Goal: Transaction & Acquisition: Subscribe to service/newsletter

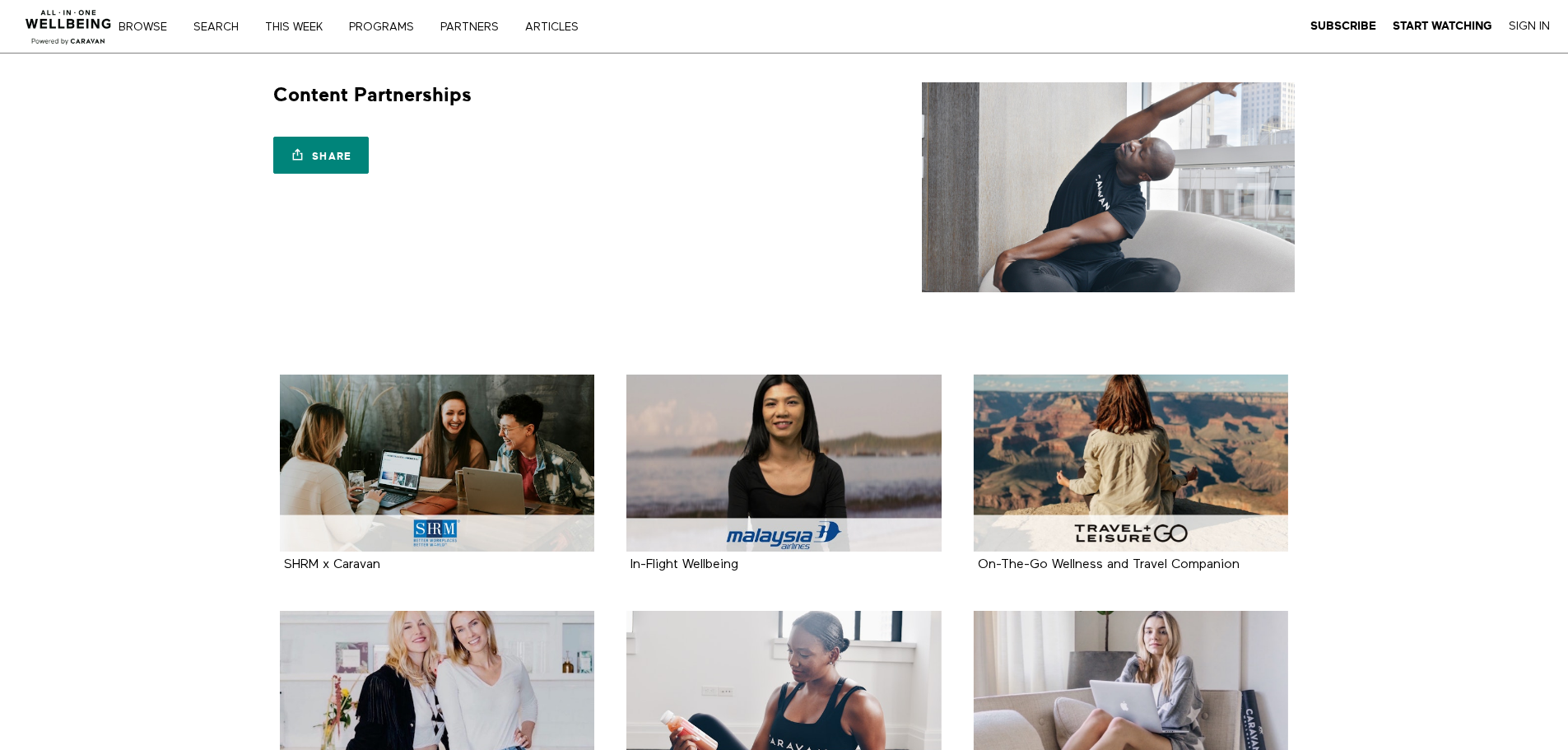
click at [54, 21] on img at bounding box center [69, 22] width 100 height 49
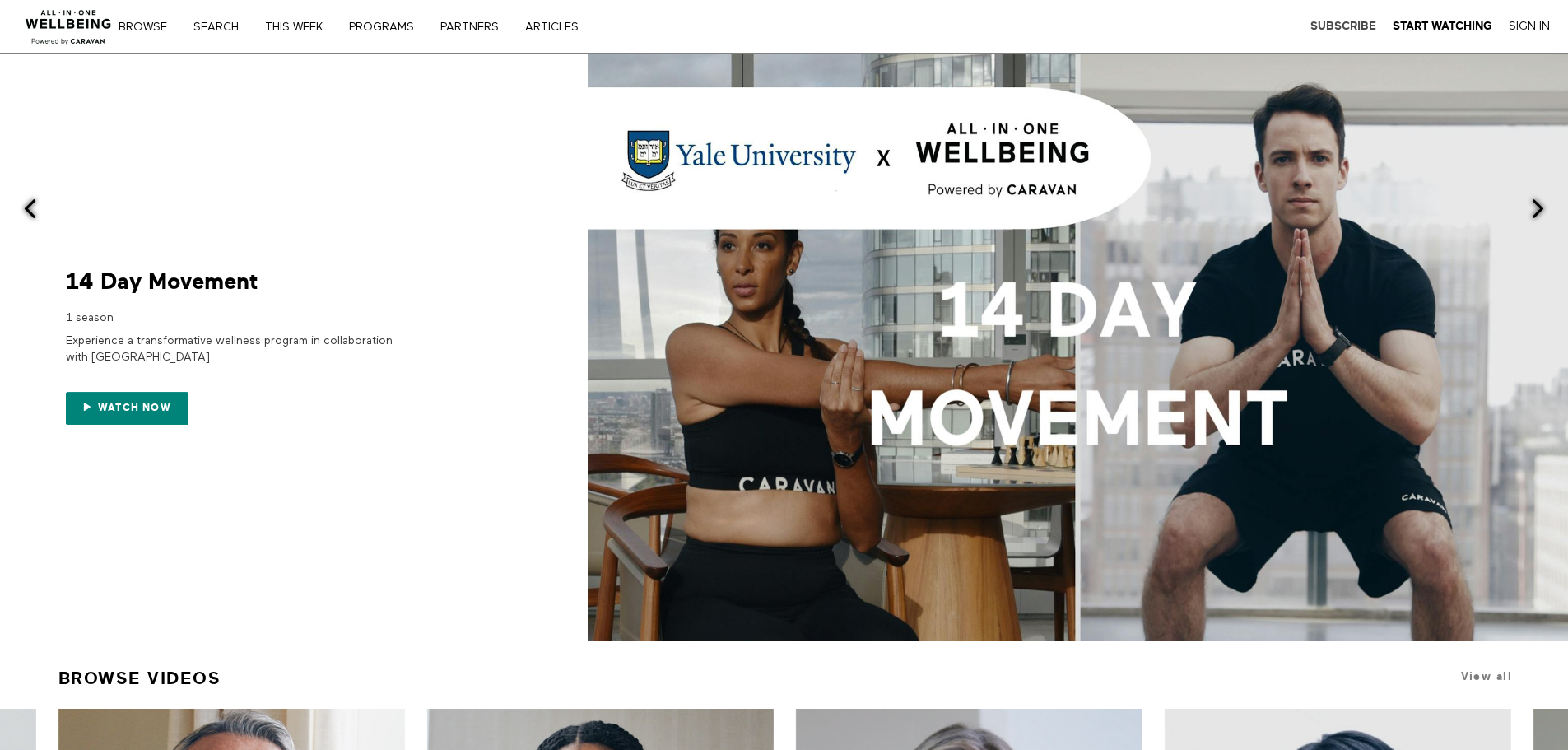
click at [1343, 21] on strong "Subscribe" at bounding box center [1344, 27] width 66 height 13
